Goal: Information Seeking & Learning: Learn about a topic

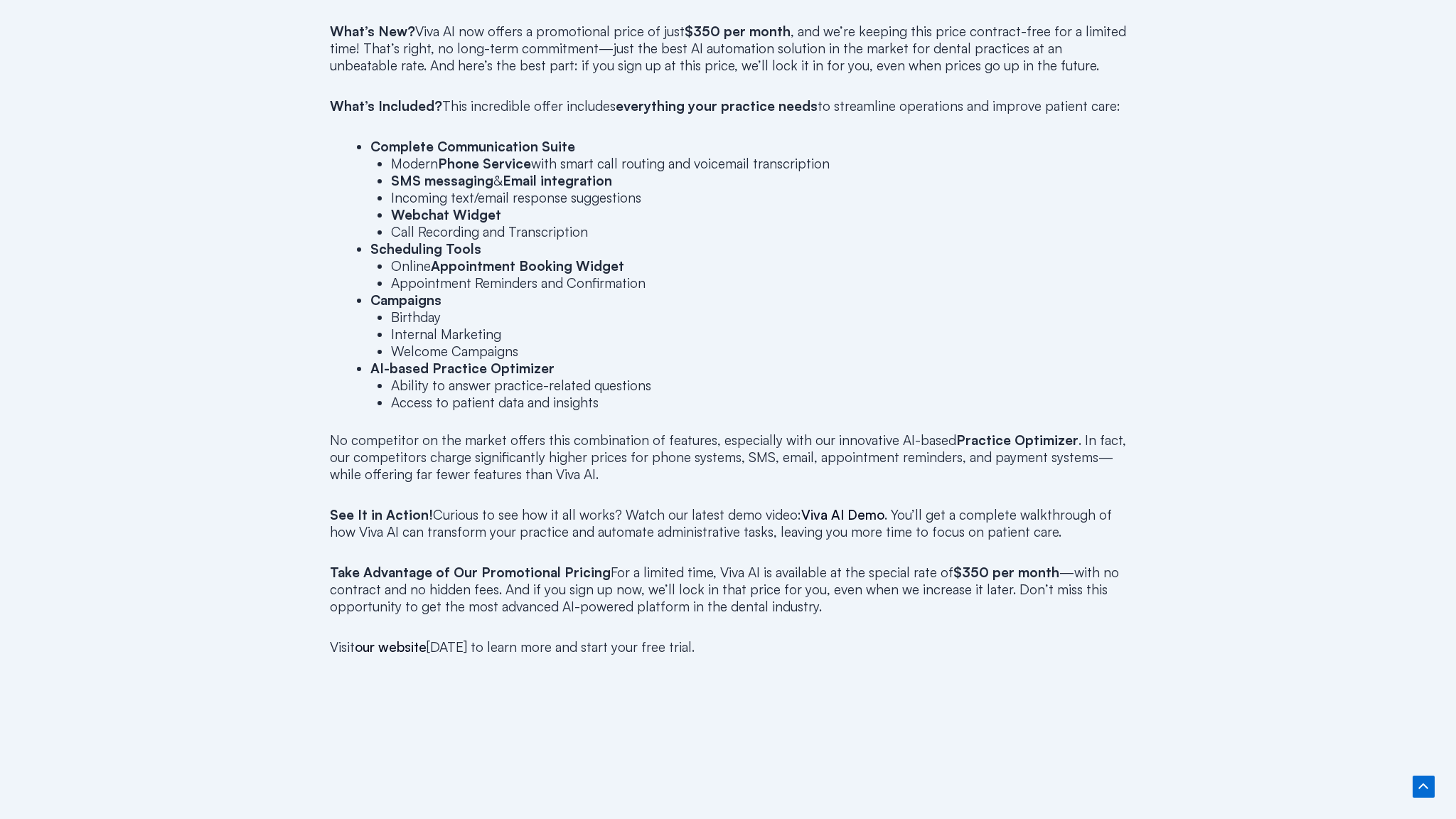
scroll to position [1129, 0]
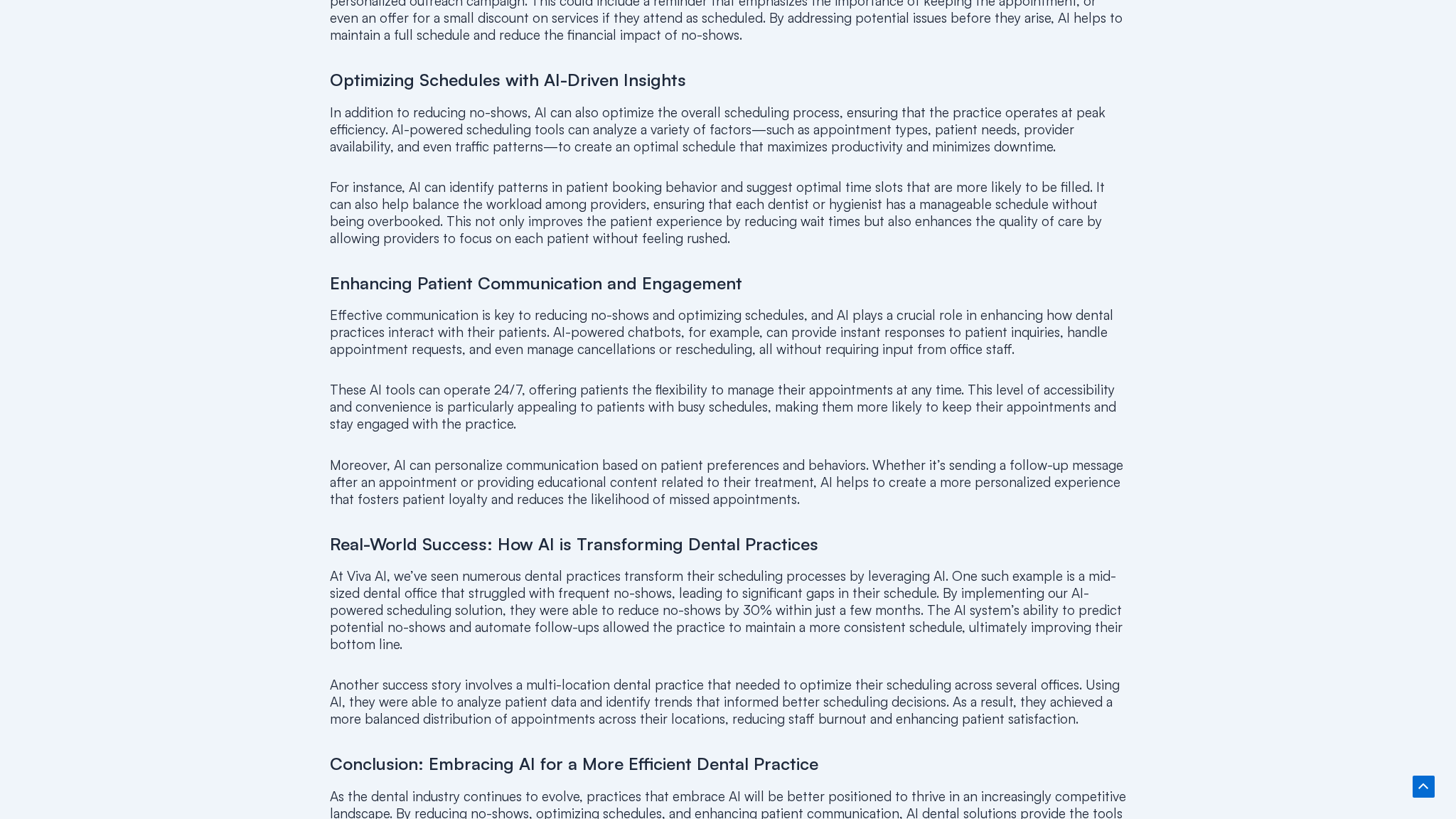
scroll to position [2245, 0]
